Goal: Task Accomplishment & Management: Complete application form

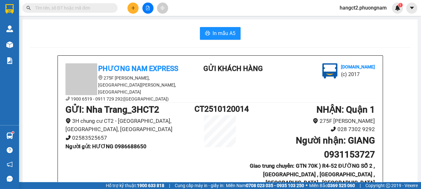
click at [127, 5] on div at bounding box center [148, 8] width 48 height 11
click at [131, 6] on icon "plus" at bounding box center [133, 8] width 4 height 4
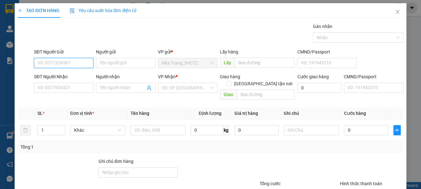
click at [57, 63] on input "SĐT Người Gửi" at bounding box center [63, 63] width 59 height 10
type input "0914233499"
click at [70, 76] on div "0914233499 - TÚ" at bounding box center [62, 75] width 51 height 7
type input "TÚ"
type input "0907453980"
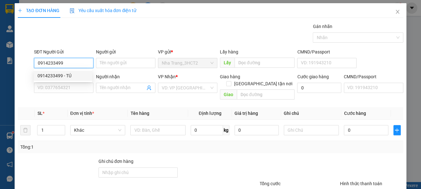
type input "VÂN"
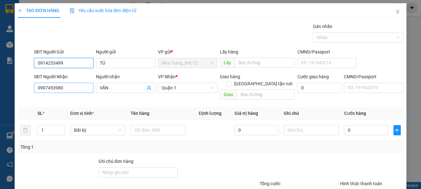
type input "0914233499"
click at [80, 87] on input "0907453980" at bounding box center [63, 88] width 59 height 10
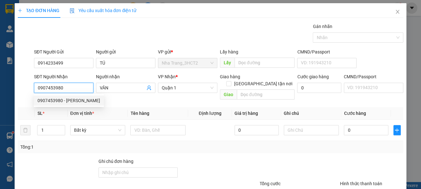
drag, startPoint x: 80, startPoint y: 87, endPoint x: 75, endPoint y: 87, distance: 4.8
click at [75, 87] on input "0907453980" at bounding box center [63, 88] width 59 height 10
drag, startPoint x: 75, startPoint y: 87, endPoint x: 4, endPoint y: 96, distance: 71.0
click at [9, 101] on div "TẠO ĐƠN HÀNG Yêu cầu xuất hóa đơn điện tử Transit Pickup Surcharge Ids Transit …" at bounding box center [210, 94] width 421 height 189
click at [57, 112] on div "0916668082 - TÂY" at bounding box center [68, 110] width 63 height 7
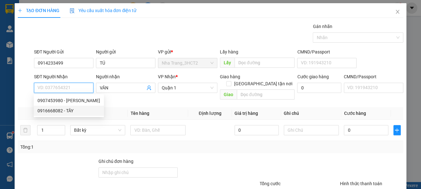
type input "0916668082"
type input "TÂY"
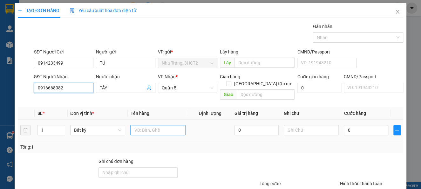
type input "0916668082"
click at [165, 126] on input "text" at bounding box center [157, 130] width 55 height 10
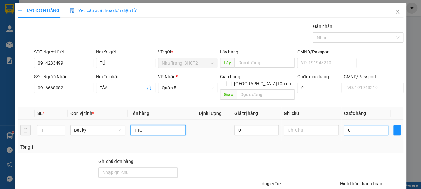
type input "1TG"
click at [353, 125] on input "0" at bounding box center [365, 130] width 44 height 10
type input "5"
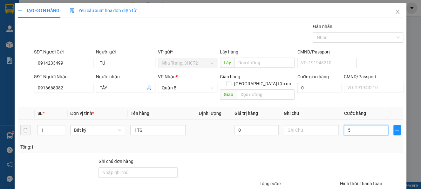
type input "50"
type input "50.000"
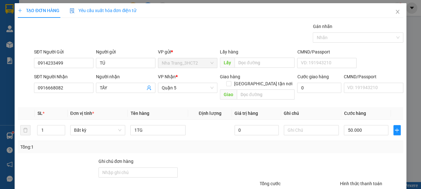
click at [382, 166] on div at bounding box center [371, 168] width 64 height 22
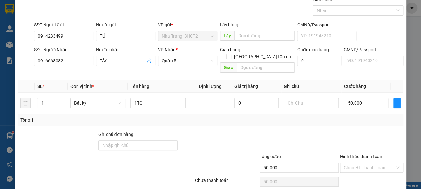
scroll to position [46, 0]
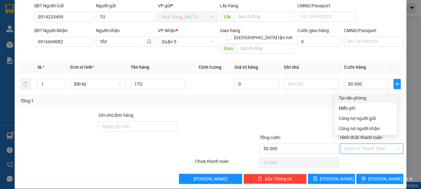
click at [369, 143] on input "Hình thức thanh toán" at bounding box center [368, 148] width 51 height 10
click at [368, 99] on div "Tại văn phòng" at bounding box center [365, 97] width 54 height 7
type input "0"
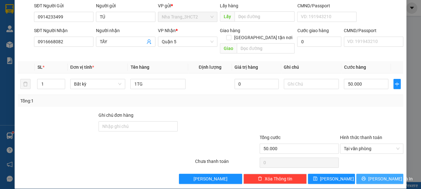
click at [386, 173] on button "[PERSON_NAME] và In" at bounding box center [379, 178] width 47 height 10
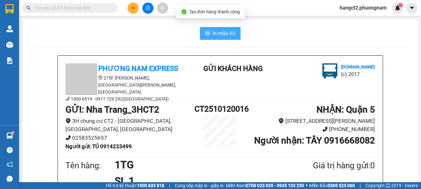
click at [223, 36] on span "In mẫu A5" at bounding box center [223, 33] width 23 height 8
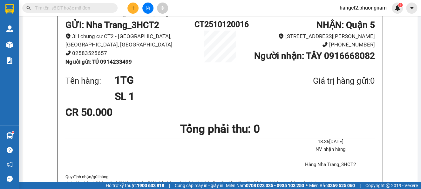
click at [133, 4] on button at bounding box center [132, 8] width 11 height 11
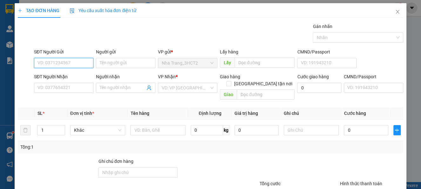
click at [69, 63] on input "SĐT Người Gửi" at bounding box center [63, 63] width 59 height 10
type input "0707787898"
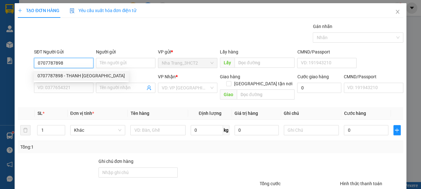
click at [76, 74] on div "0707787898 - THANH [GEOGRAPHIC_DATA]" at bounding box center [80, 75] width 87 height 7
type input "THANH NGA"
type input "0888791188"
type input "MAI A"
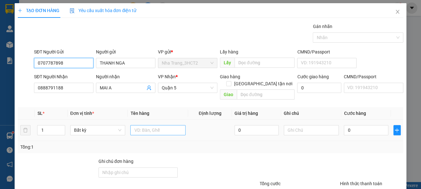
type input "0707787898"
click at [147, 125] on input "text" at bounding box center [157, 130] width 55 height 10
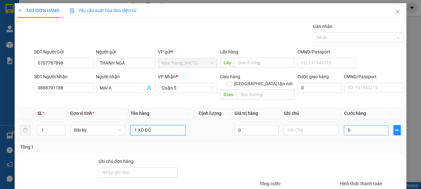
type input "1 XÔ ĐỎ"
click at [367, 125] on input "0" at bounding box center [365, 130] width 44 height 10
type input "2"
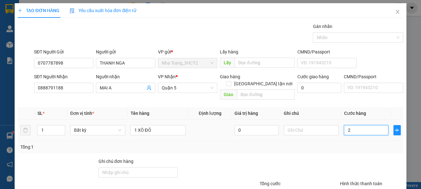
type input "20"
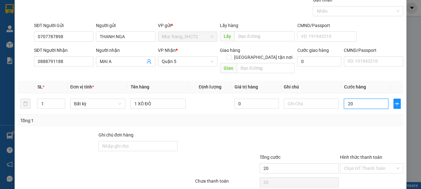
scroll to position [46, 0]
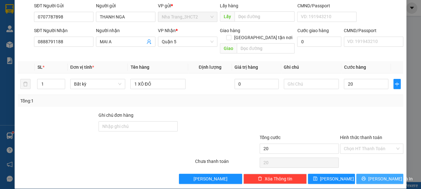
type input "20.000"
click at [365, 173] on button "[PERSON_NAME] và In" at bounding box center [379, 178] width 47 height 10
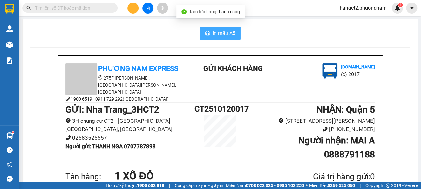
click at [213, 30] on span "In mẫu A5" at bounding box center [223, 33] width 23 height 8
click at [134, 6] on icon "plus" at bounding box center [133, 8] width 4 height 4
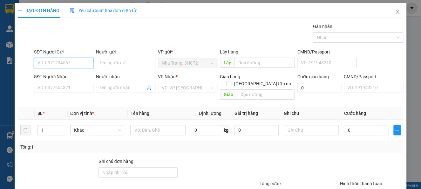
click at [68, 63] on input "SĐT Người Gửi" at bounding box center [63, 63] width 59 height 10
type input "0935987879"
click at [62, 76] on div "0935987879 - THY BA" at bounding box center [62, 75] width 51 height 7
type input "THY BA"
type input "0868442222"
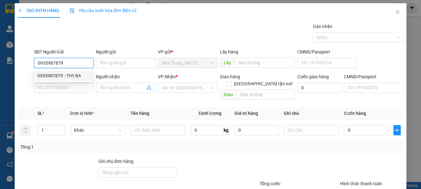
type input "THIÊN ÂN"
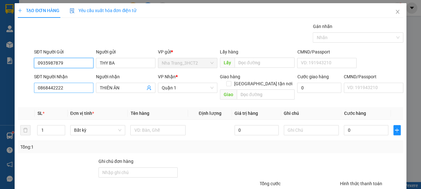
type input "0935987879"
drag, startPoint x: 62, startPoint y: 88, endPoint x: 0, endPoint y: 81, distance: 62.6
click at [0, 82] on div "TẠO ĐƠN HÀNG Yêu cầu xuất hóa đơn điện tử Transit Pickup Surcharge Ids Transit …" at bounding box center [210, 94] width 421 height 189
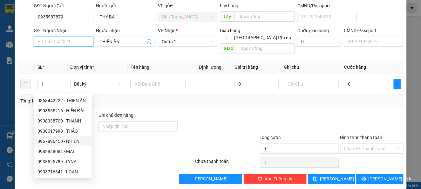
scroll to position [46, 0]
click at [55, 39] on input "SĐT Người Nhận" at bounding box center [63, 41] width 59 height 10
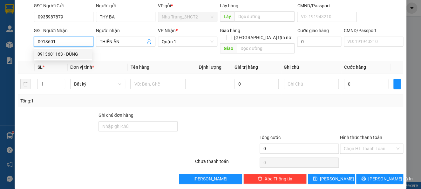
click at [45, 51] on div "0913601163 - DŨNG" at bounding box center [62, 53] width 51 height 7
type input "0913601163"
type input "DŨNG"
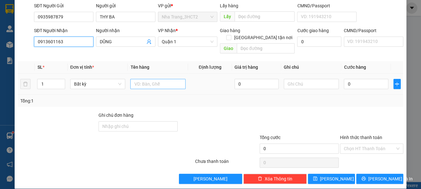
type input "0913601163"
click at [154, 79] on input "text" at bounding box center [157, 84] width 55 height 10
type input "1TG"
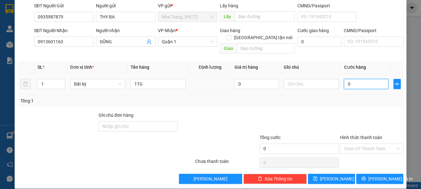
click at [360, 79] on input "0" at bounding box center [365, 84] width 44 height 10
type input "3"
type input "30"
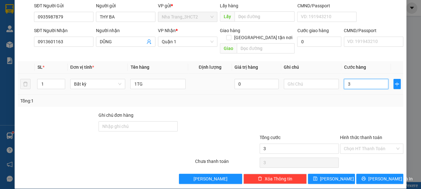
type input "30"
type input "30.000"
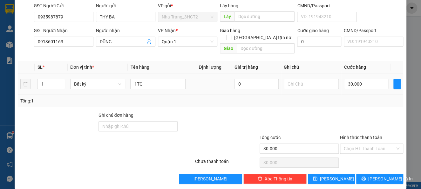
click at [359, 86] on td "30.000" at bounding box center [365, 83] width 49 height 21
click at [382, 175] on span "[PERSON_NAME] và In" at bounding box center [390, 178] width 44 height 7
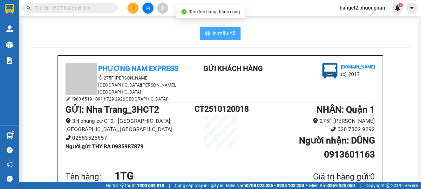
click at [226, 34] on span "In mẫu A5" at bounding box center [223, 33] width 23 height 8
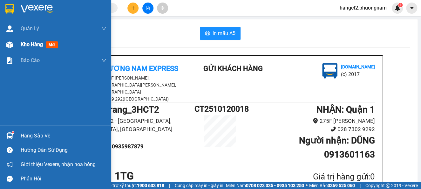
click at [10, 43] on img at bounding box center [9, 44] width 7 height 7
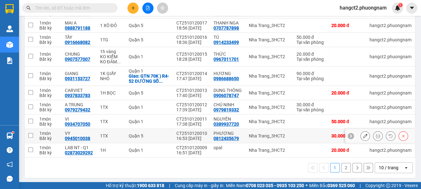
scroll to position [111, 0]
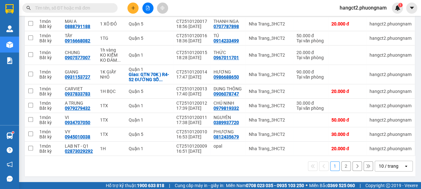
click at [341, 163] on button "2" at bounding box center [346, 166] width 10 height 10
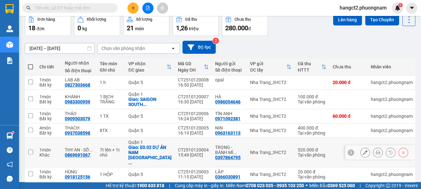
scroll to position [0, 0]
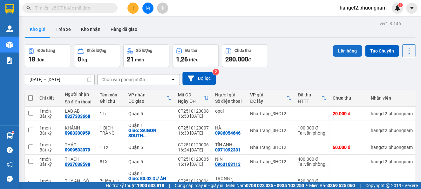
click at [347, 49] on button "Lên hàng" at bounding box center [347, 50] width 29 height 11
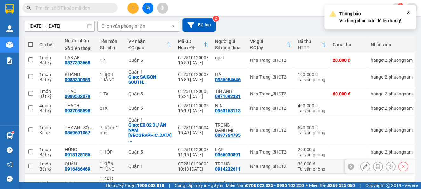
scroll to position [88, 0]
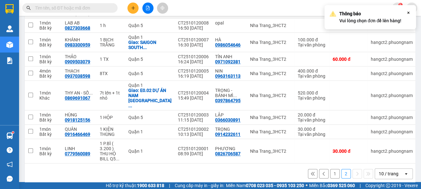
click at [404, 173] on icon at bounding box center [405, 173] width 2 height 1
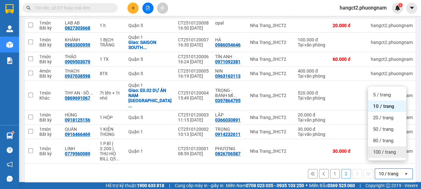
click at [383, 150] on span "100 / trang" at bounding box center [384, 152] width 23 height 6
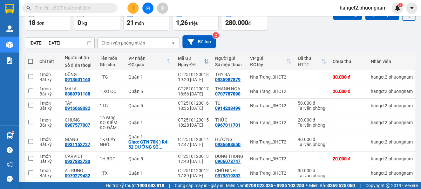
scroll to position [0, 0]
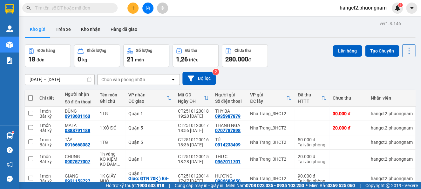
click at [31, 98] on span at bounding box center [30, 97] width 5 height 5
click at [30, 95] on input "checkbox" at bounding box center [30, 95] width 0 height 0
checkbox input "true"
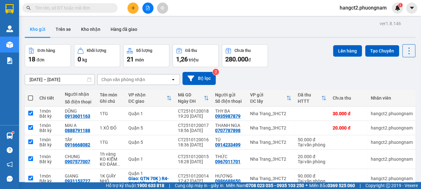
checkbox input "true"
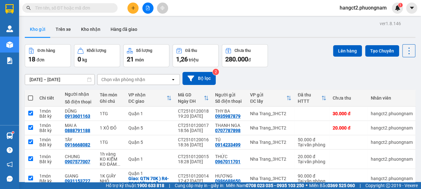
checkbox input "true"
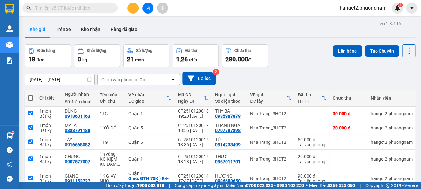
checkbox input "true"
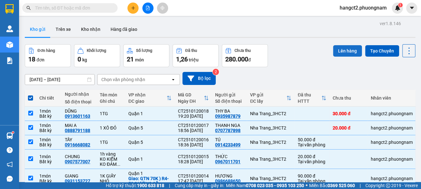
click at [333, 52] on button "Lên hàng" at bounding box center [347, 50] width 29 height 11
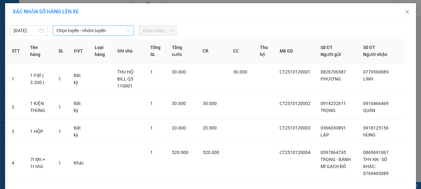
click at [83, 29] on span "Chọn tuyến - nhóm tuyến" at bounding box center [92, 31] width 73 height 10
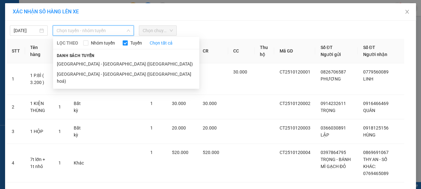
drag, startPoint x: 74, startPoint y: 71, endPoint x: 172, endPoint y: 36, distance: 104.1
click at [74, 71] on li "[GEOGRAPHIC_DATA] - [GEOGRAPHIC_DATA] ([GEOGRAPHIC_DATA] hoá)" at bounding box center [126, 77] width 146 height 17
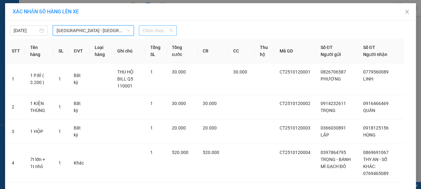
click at [143, 31] on span "Chọn chuyến" at bounding box center [158, 31] width 30 height 10
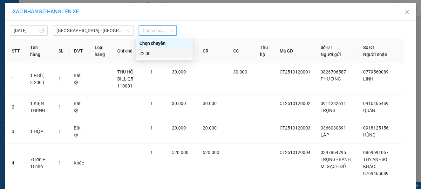
click at [148, 53] on div "22:00" at bounding box center [164, 53] width 50 height 7
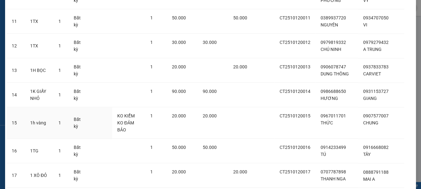
scroll to position [385, 0]
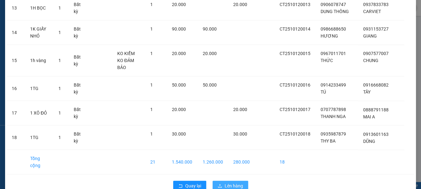
click at [230, 182] on span "Lên hàng" at bounding box center [233, 185] width 18 height 7
